Goal: Navigation & Orientation: Find specific page/section

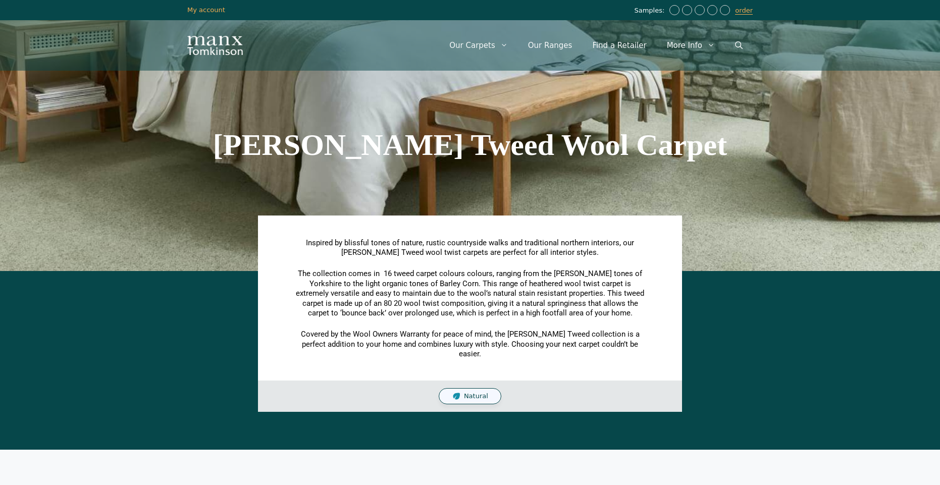
click at [484, 392] on span "Natural" at bounding box center [476, 396] width 24 height 9
click at [561, 44] on link "Our Ranges" at bounding box center [550, 45] width 65 height 30
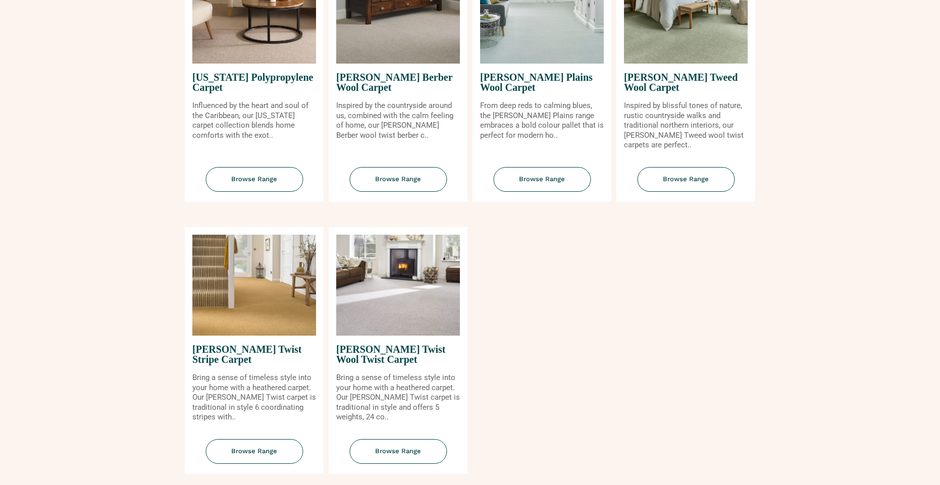
scroll to position [1010, 0]
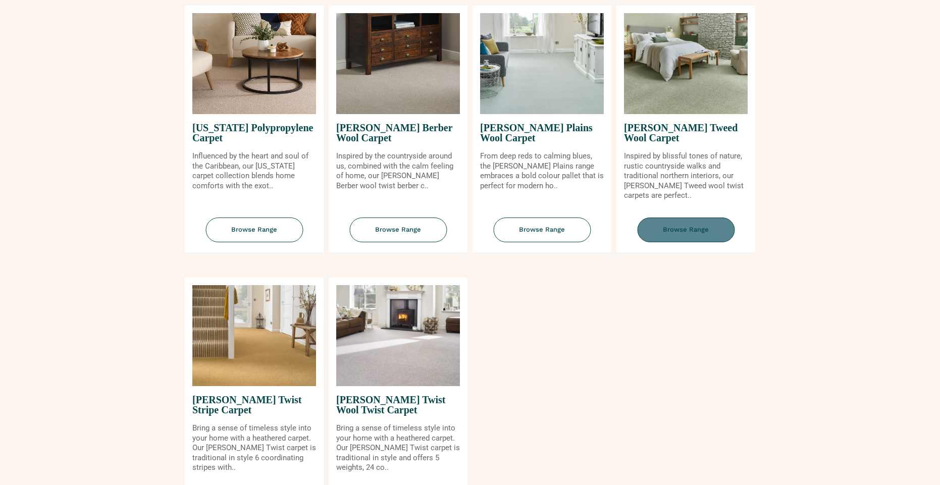
click at [685, 229] on span "Browse Range" at bounding box center [685, 230] width 97 height 25
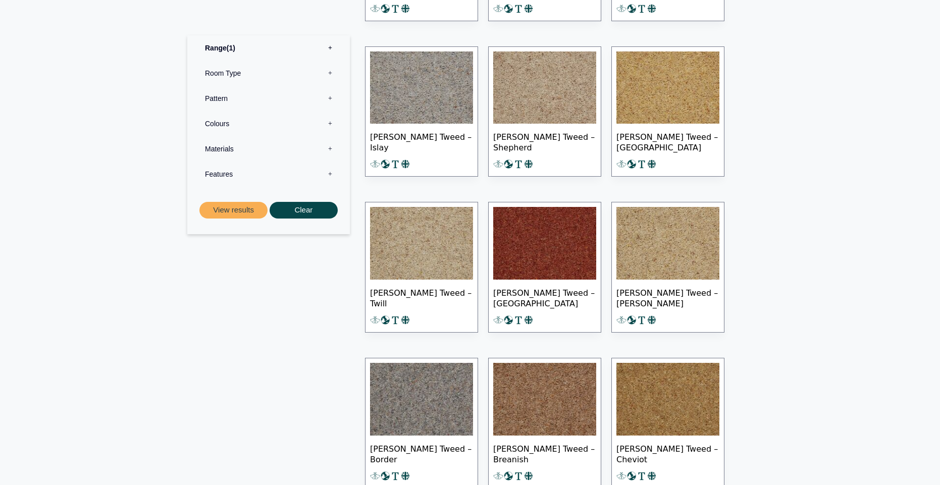
scroll to position [757, 0]
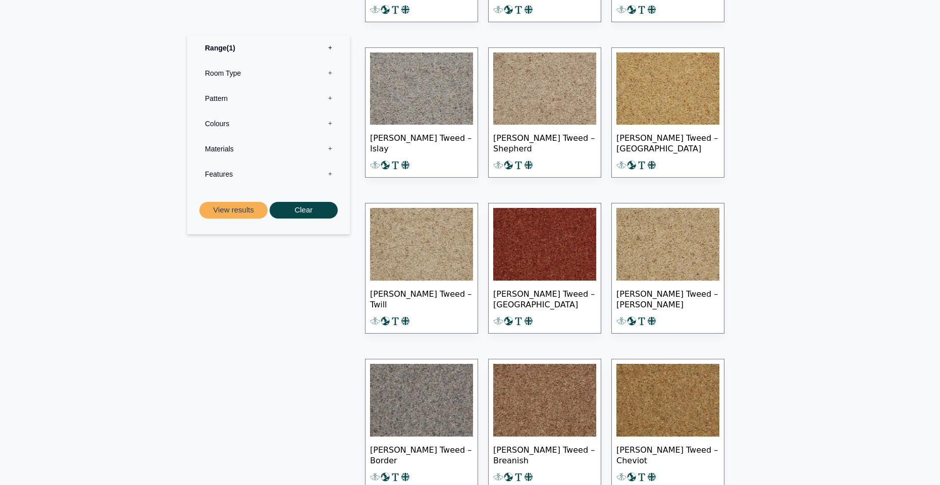
click at [534, 251] on img at bounding box center [544, 244] width 103 height 73
